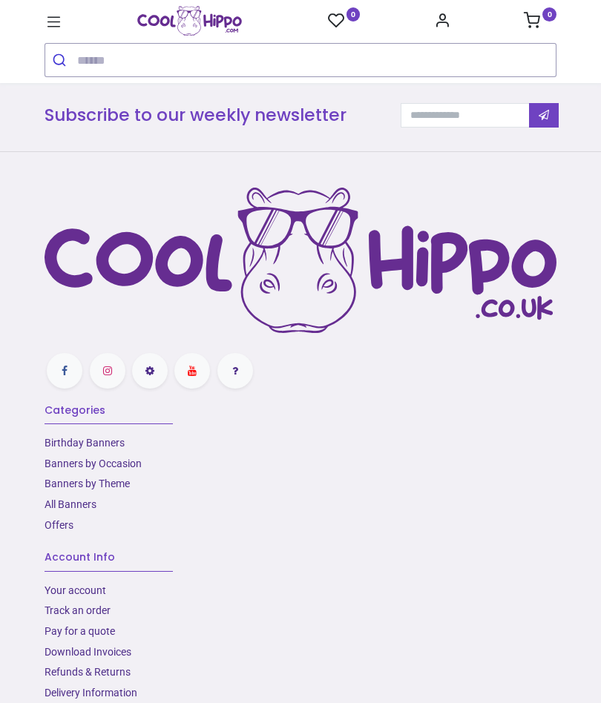
scroll to position [613, 0]
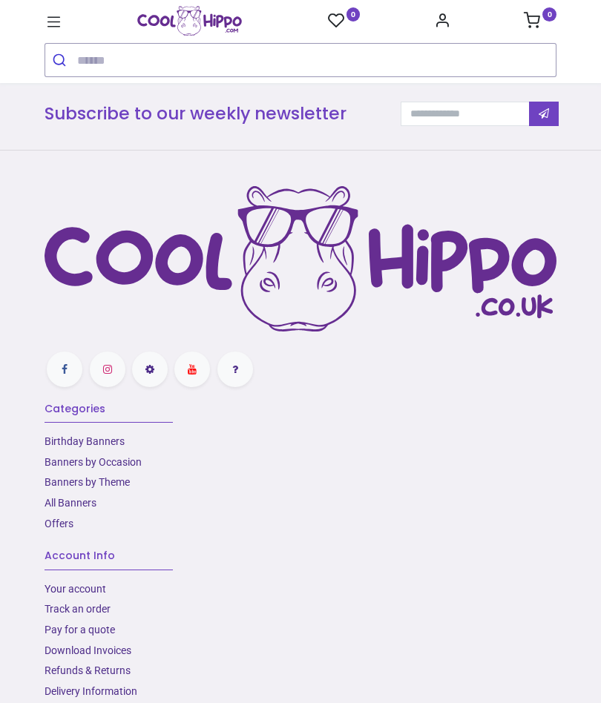
click at [111, 438] on link "Birthday Banners" at bounding box center [85, 441] width 80 height 12
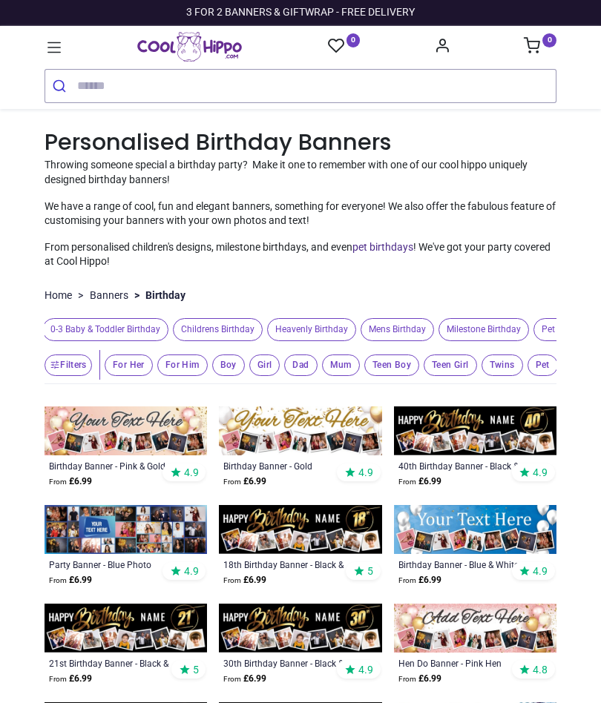
scroll to position [0, 6]
click at [128, 376] on span "For Her" at bounding box center [129, 366] width 48 height 22
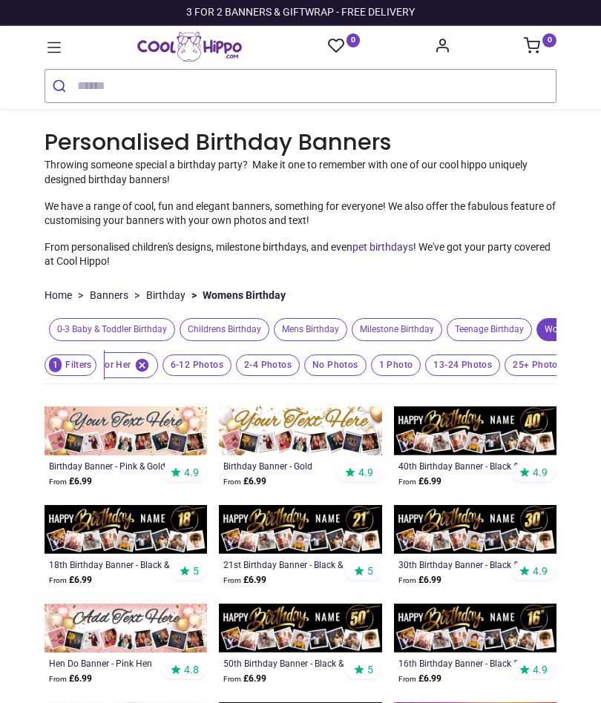
scroll to position [0, 25]
click at [194, 376] on span "6-12 Photos" at bounding box center [189, 366] width 69 height 22
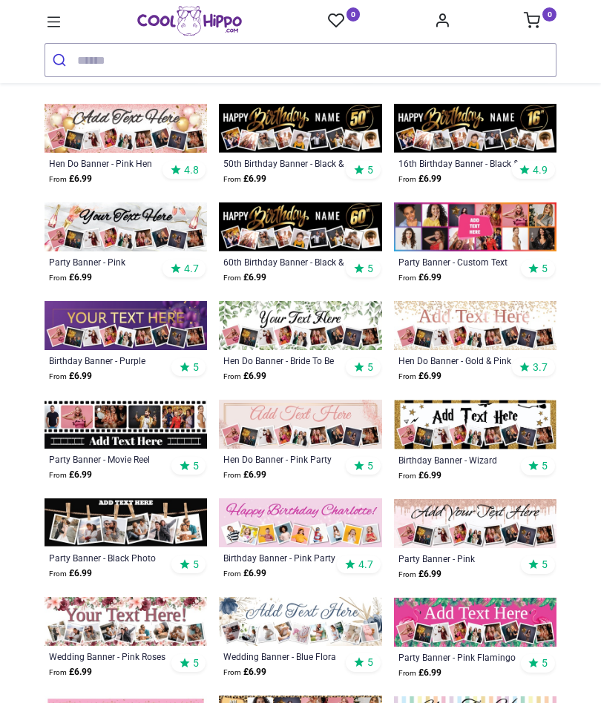
scroll to position [481, 0]
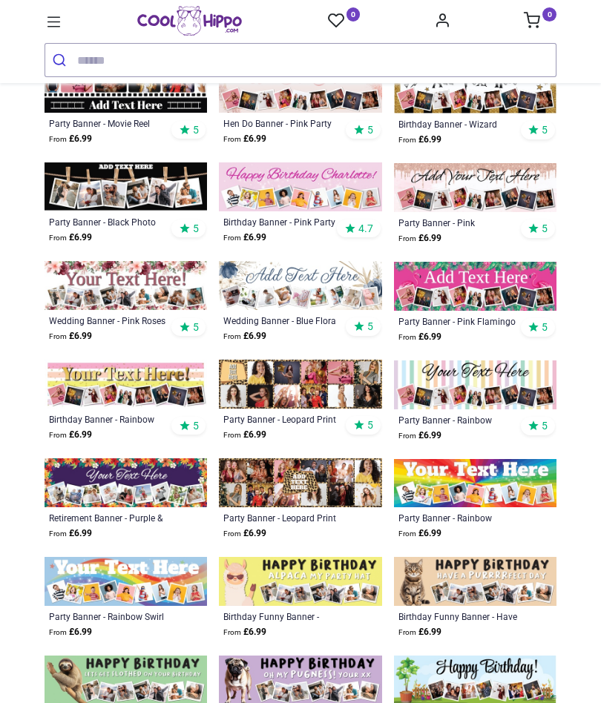
scroll to position [809, 0]
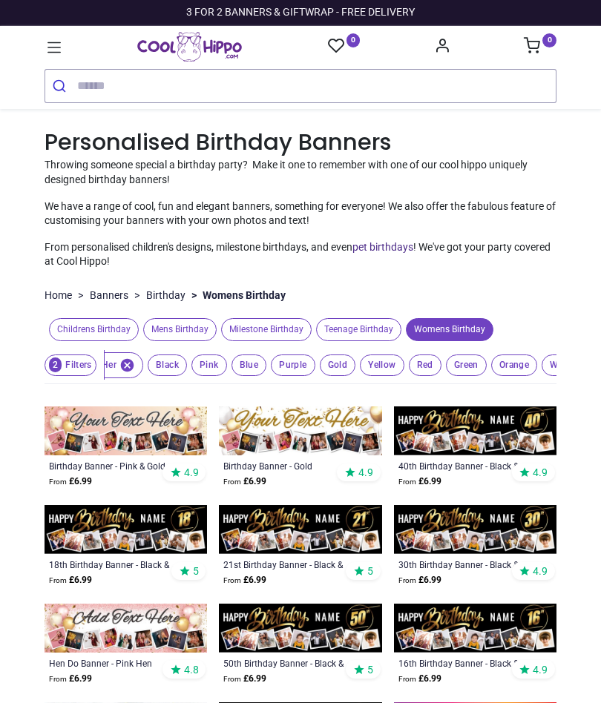
click at [187, 358] on span "Red" at bounding box center [167, 366] width 39 height 22
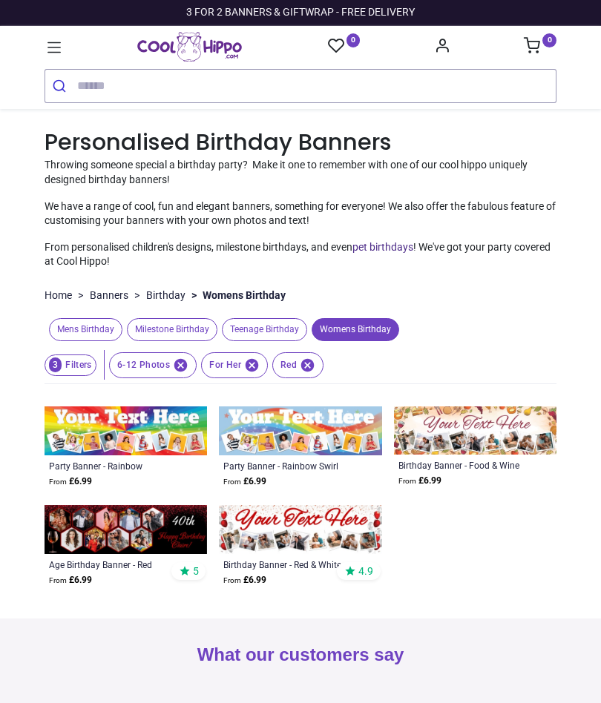
click at [330, 530] on img at bounding box center [300, 529] width 162 height 49
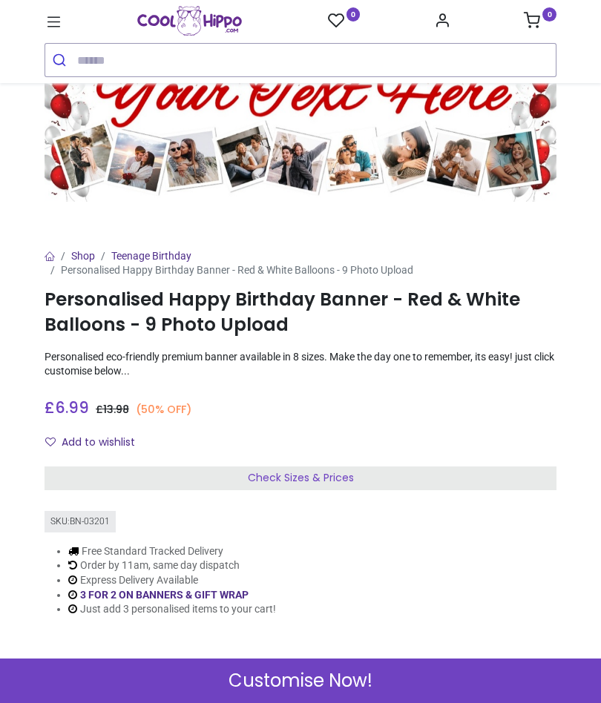
scroll to position [56, 0]
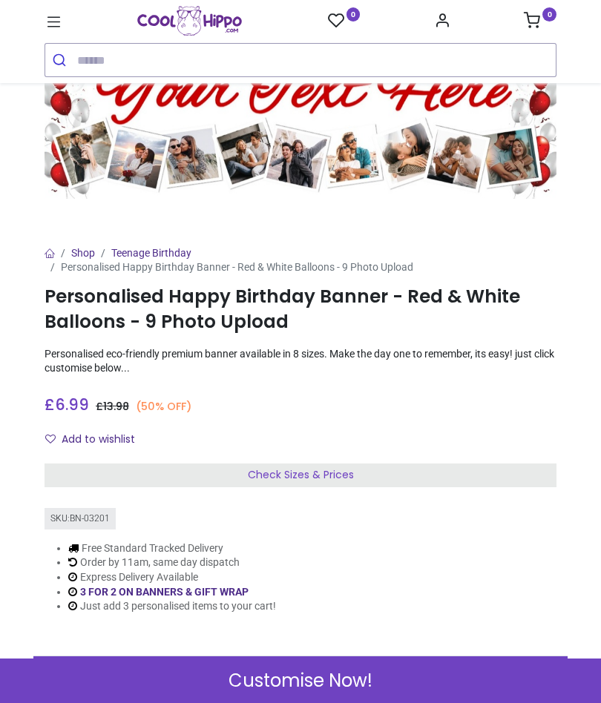
click at [476, 469] on div "Check Sizes & Prices" at bounding box center [301, 476] width 512 height 24
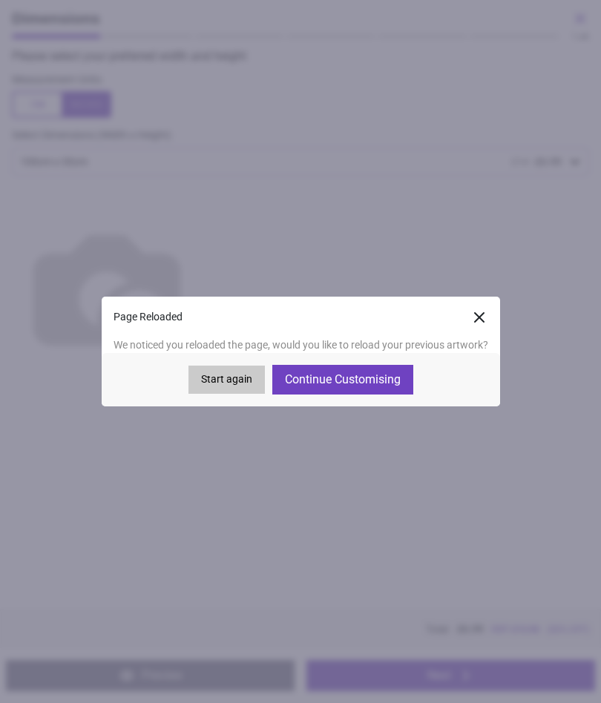
click at [217, 382] on button "Start again" at bounding box center [226, 380] width 76 height 28
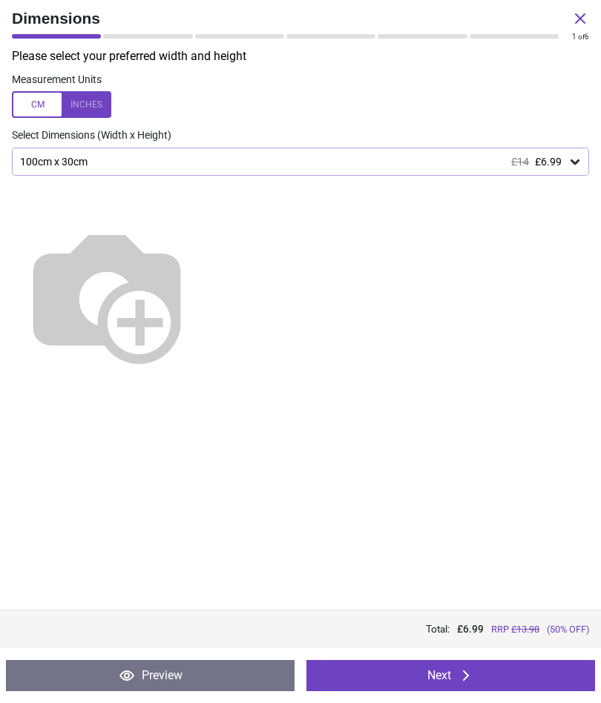
click at [574, 176] on div at bounding box center [300, 289] width 601 height 227
click at [577, 162] on icon at bounding box center [574, 161] width 9 height 5
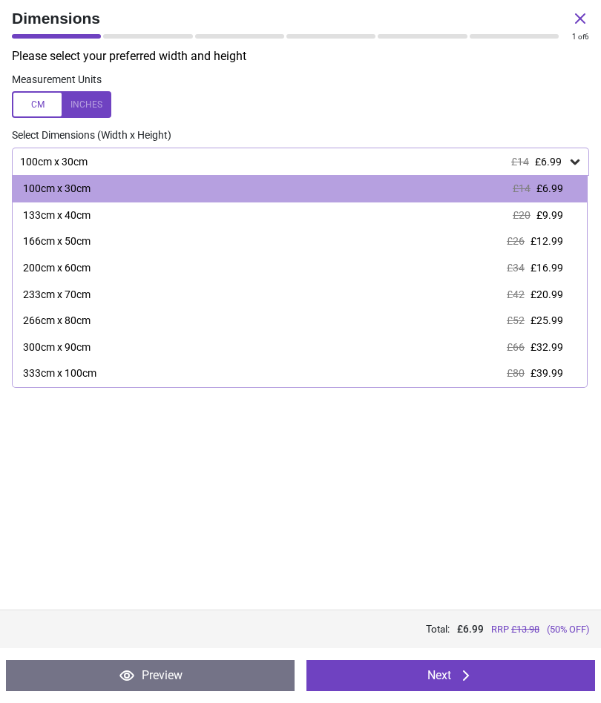
click at [547, 265] on span "£16.99" at bounding box center [546, 268] width 33 height 12
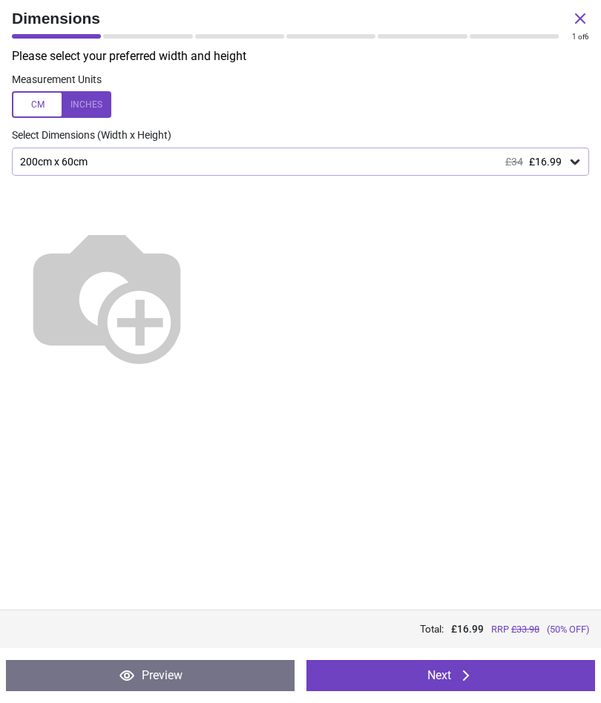
click at [496, 686] on button "Next" at bounding box center [450, 675] width 289 height 31
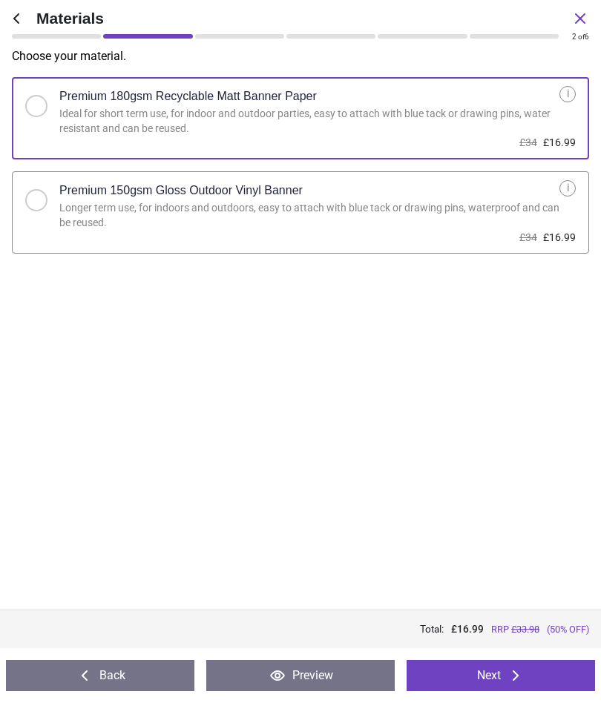
click at [556, 672] on button "Next" at bounding box center [501, 675] width 188 height 31
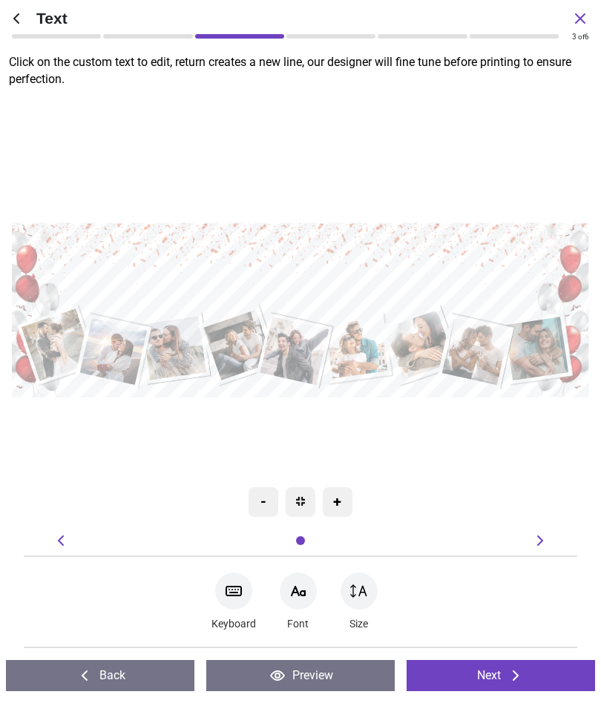
click at [358, 263] on textarea at bounding box center [300, 274] width 546 height 79
click at [252, 269] on textarea "**********" at bounding box center [300, 278] width 547 height 76
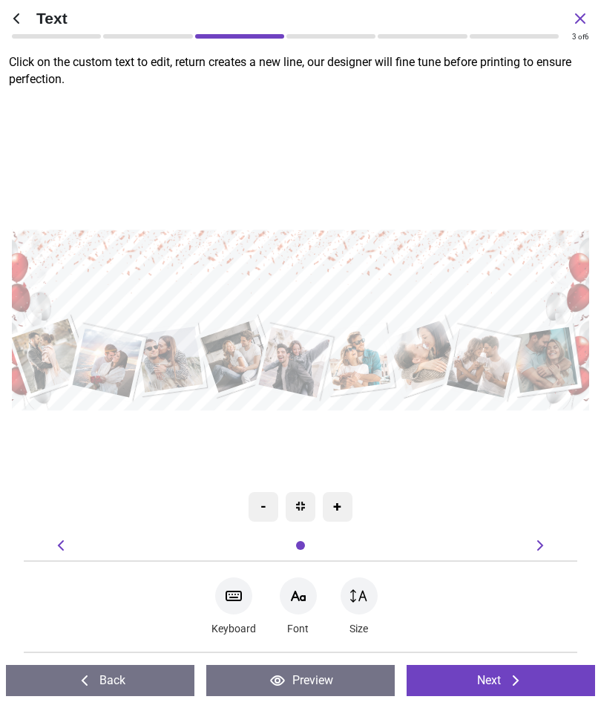
click at [533, 274] on textarea "**********" at bounding box center [300, 282] width 565 height 56
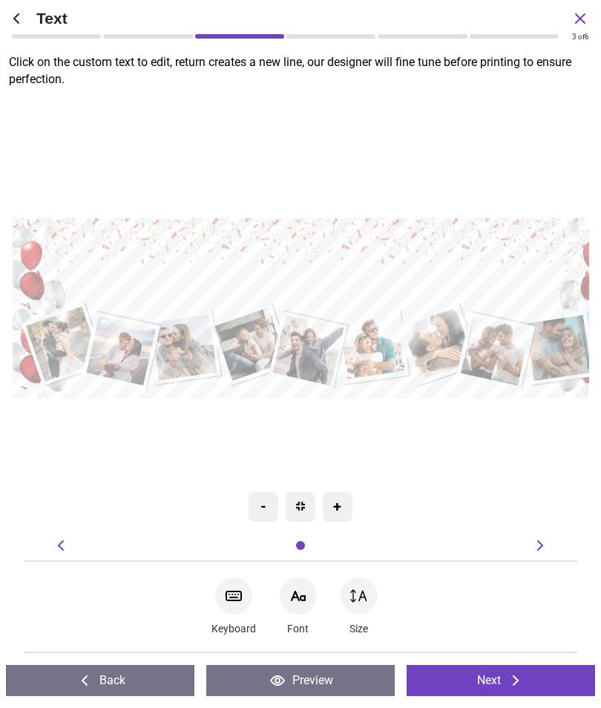
type textarea "**********"
click at [479, 419] on div ".cls-1 { filter: url(#drop-shadow-2); } .cls-1, .cls-2, .cls-3, .cls-4, .cls-5,…" at bounding box center [313, 308] width 602 height 453
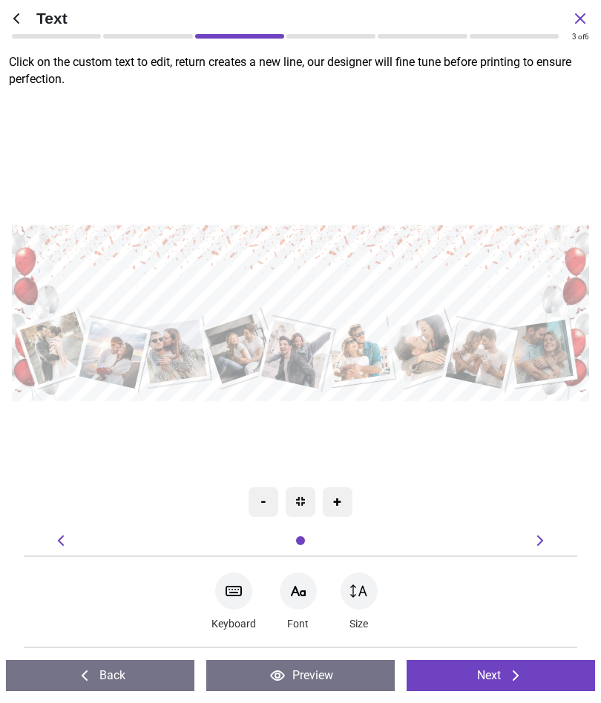
click at [541, 672] on button "Next" at bounding box center [501, 675] width 188 height 31
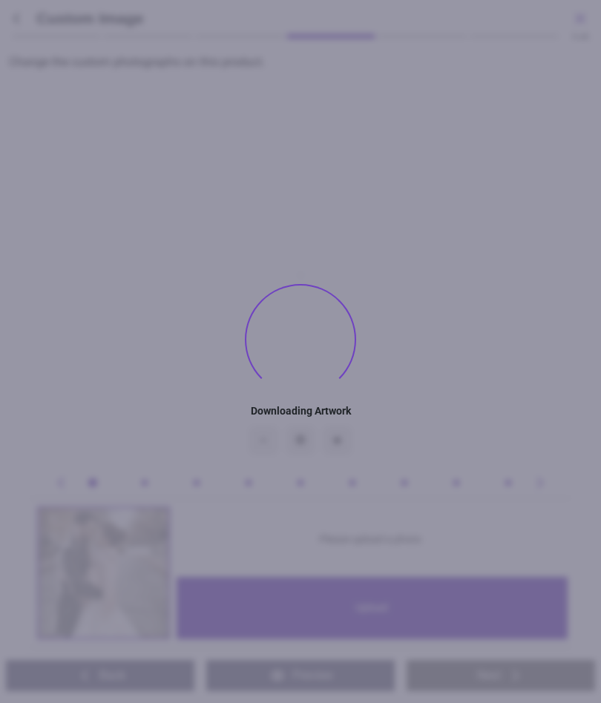
type textarea "**********"
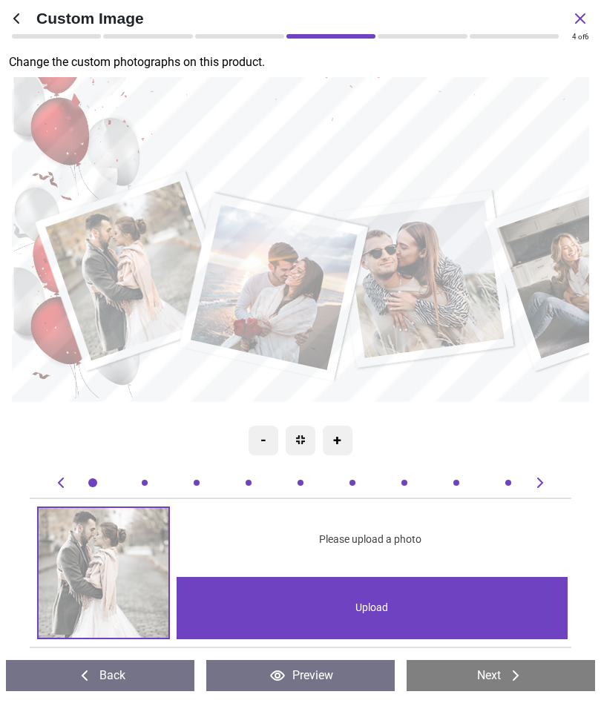
click at [418, 613] on div "Upload" at bounding box center [373, 608] width 392 height 62
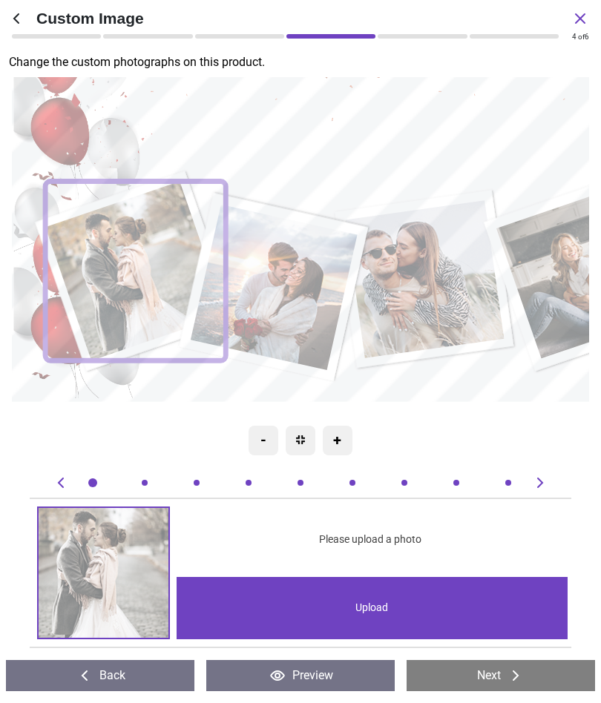
click at [436, 603] on div "Upload" at bounding box center [373, 608] width 392 height 62
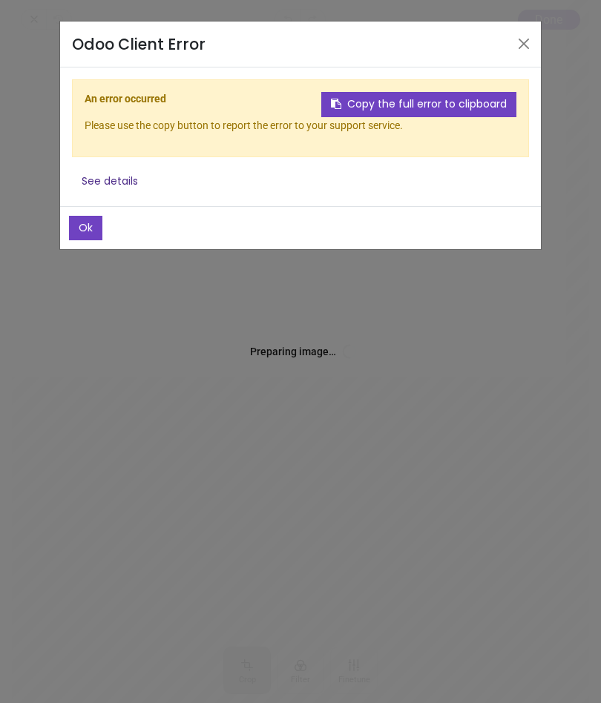
click at [527, 41] on button "Close" at bounding box center [524, 44] width 22 height 22
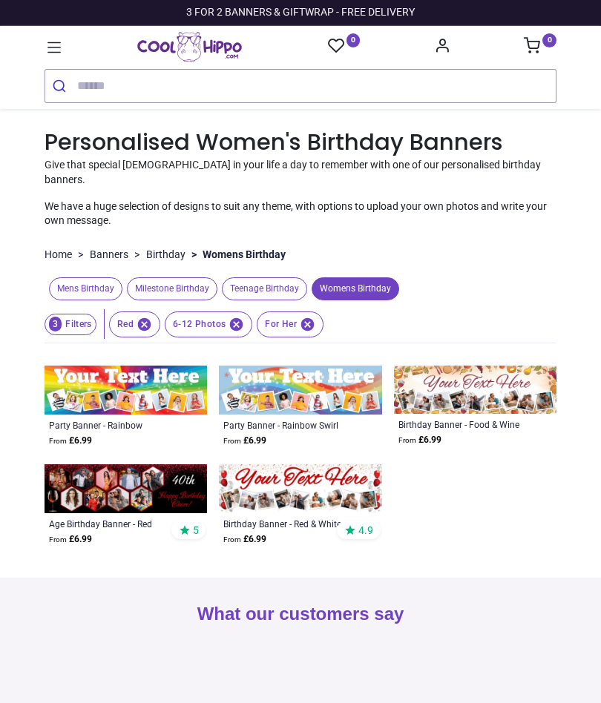
click at [314, 481] on img at bounding box center [300, 488] width 162 height 49
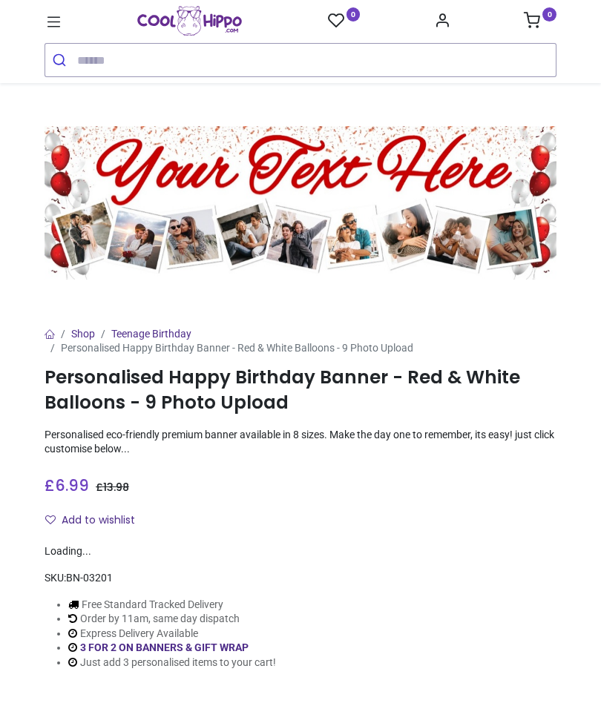
scroll to position [216, 0]
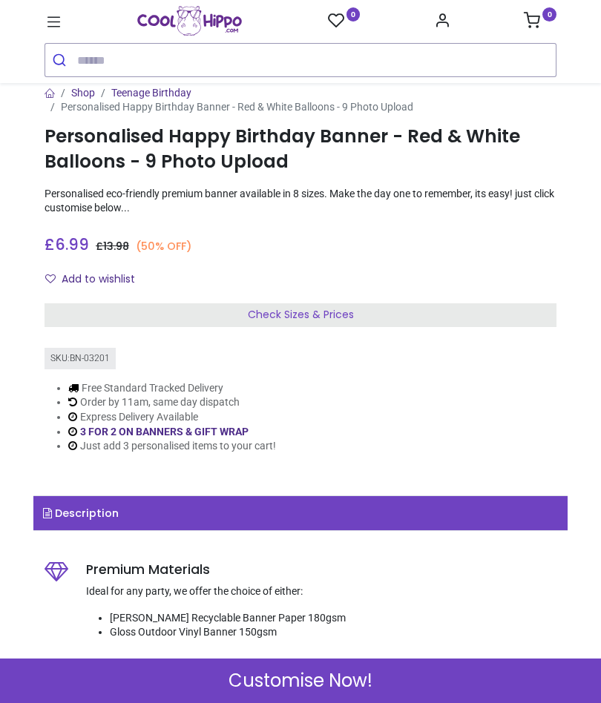
click at [441, 303] on div "Check Sizes & Prices" at bounding box center [301, 315] width 512 height 24
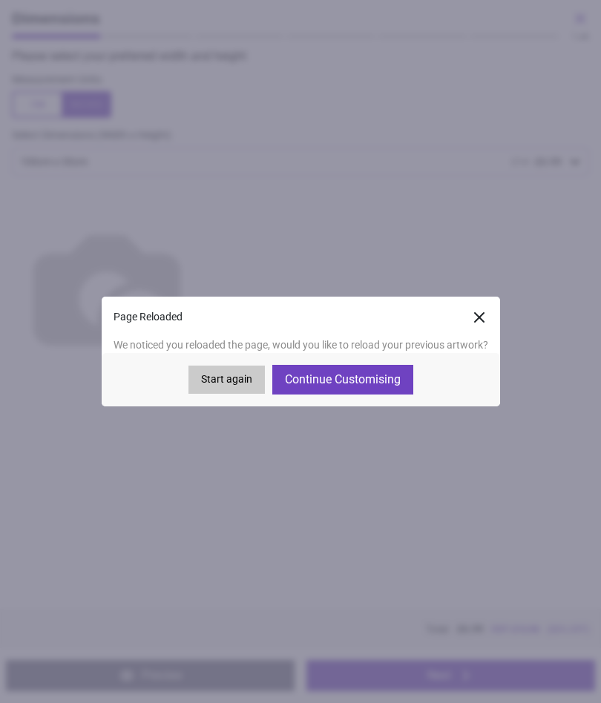
click at [379, 381] on button "Continue Customising" at bounding box center [342, 380] width 141 height 30
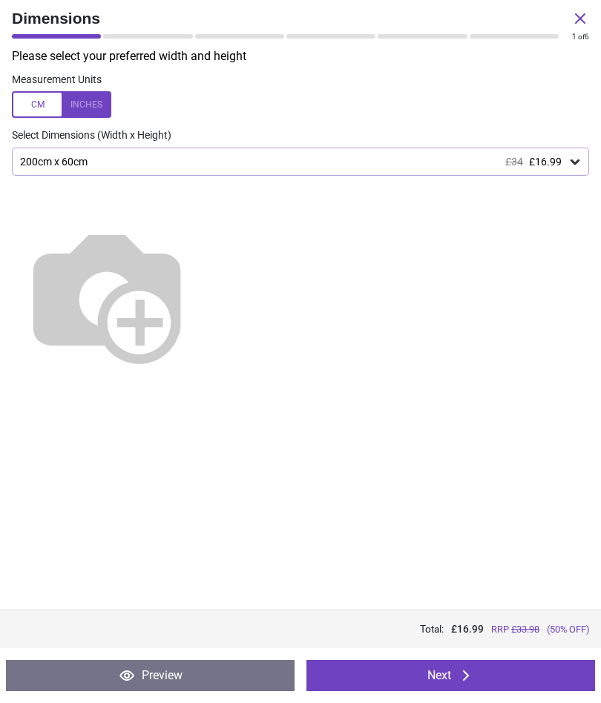
click at [519, 669] on button "Next" at bounding box center [450, 675] width 289 height 31
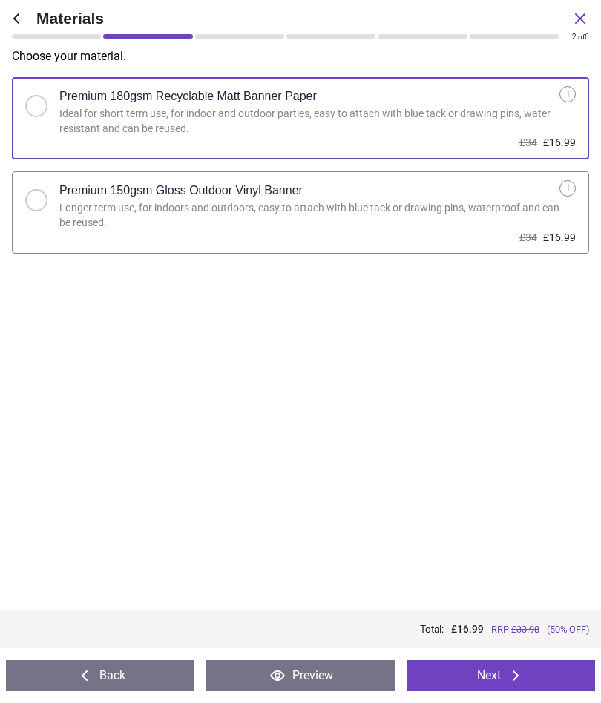
click at [546, 671] on button "Next" at bounding box center [501, 675] width 188 height 31
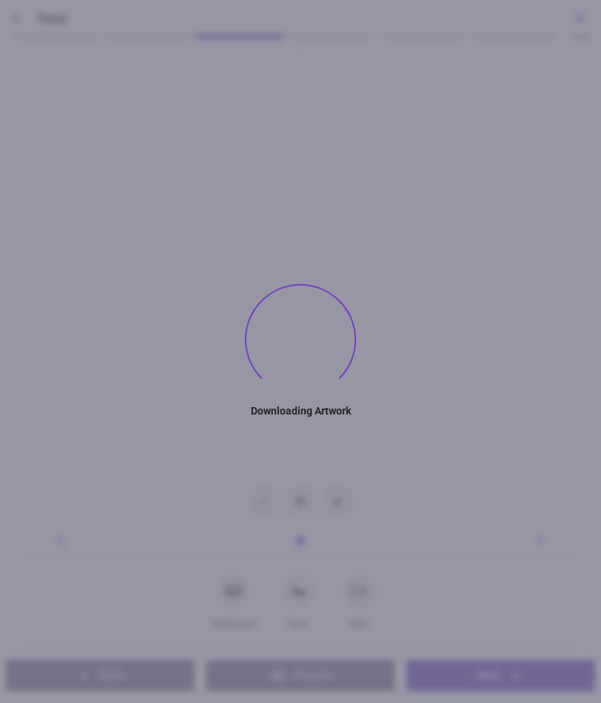
type textarea "**********"
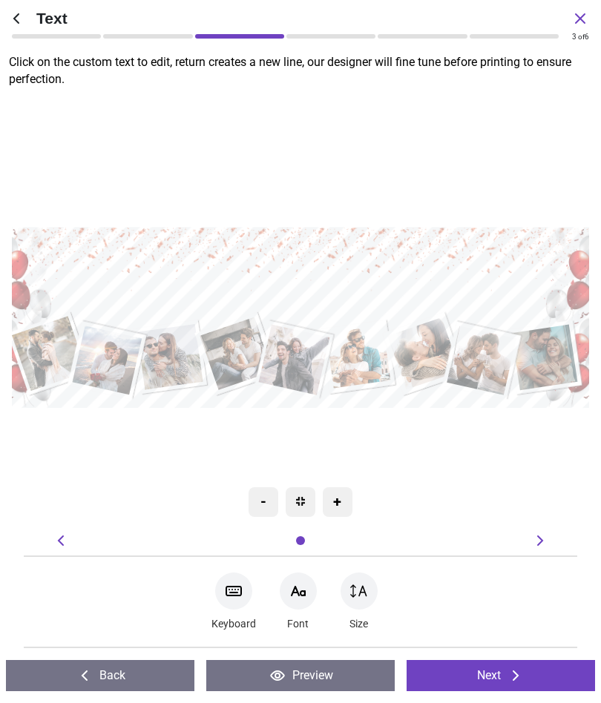
click at [524, 677] on icon at bounding box center [516, 676] width 18 height 18
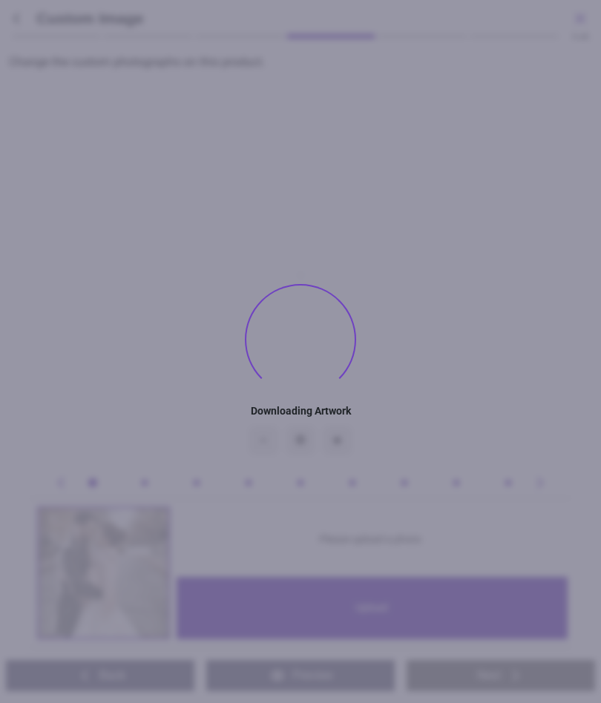
type textarea "**********"
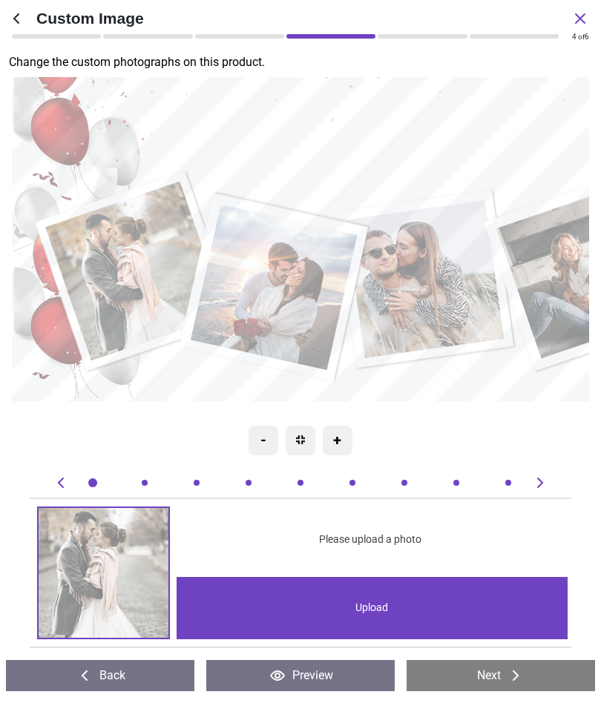
click at [489, 605] on div "Upload" at bounding box center [373, 608] width 392 height 62
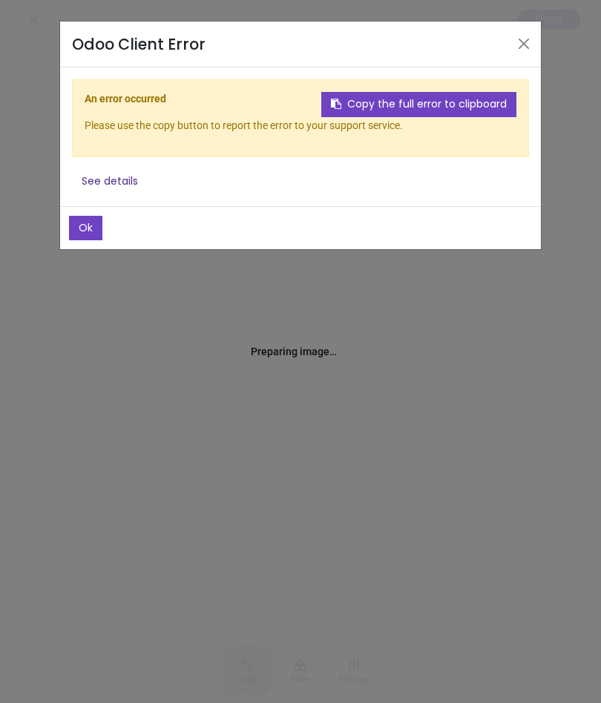
click at [533, 41] on button "Close" at bounding box center [524, 44] width 22 height 22
